Goal: Check status: Check status

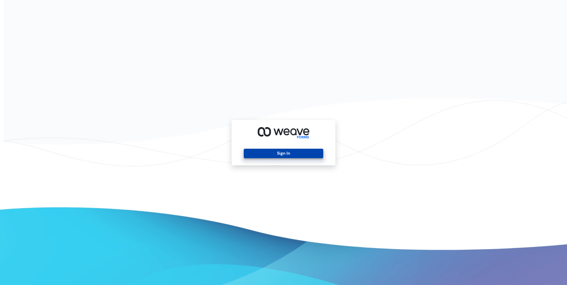
click at [281, 156] on button "Sign In" at bounding box center [283, 153] width 79 height 9
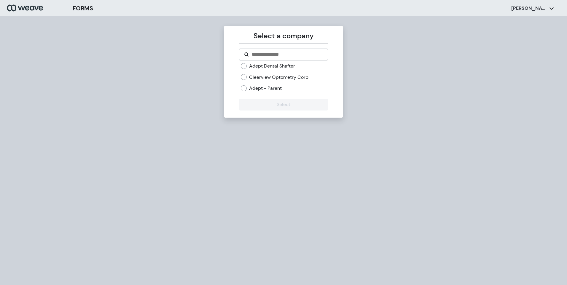
click at [253, 67] on label "Adept Dental Shafter" at bounding box center [272, 66] width 46 height 7
click at [276, 105] on button "Select" at bounding box center [283, 105] width 89 height 12
